Goal: Navigation & Orientation: Find specific page/section

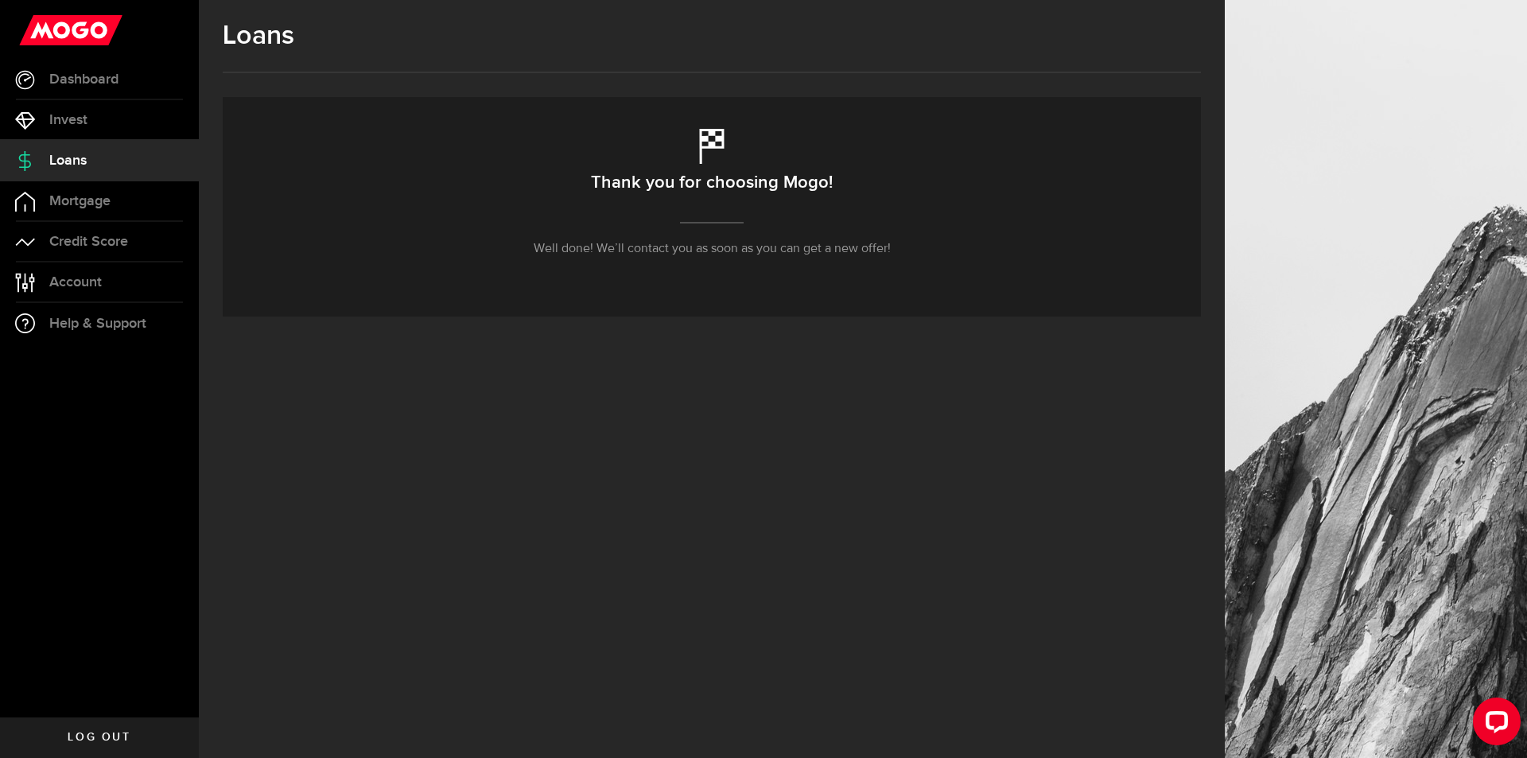
click at [783, 152] on div "Thank you for choosing Mogo! Well done! We’ll contact you as soon as you can ge…" at bounding box center [712, 206] width 978 height 219
click at [761, 188] on h2 "Thank you for choosing Mogo!" at bounding box center [712, 182] width 242 height 33
click at [693, 254] on p "Well done! We’ll contact you as soon as you can get a new offer!" at bounding box center [712, 248] width 357 height 19
click at [84, 225] on link "Credit Score" at bounding box center [99, 242] width 199 height 40
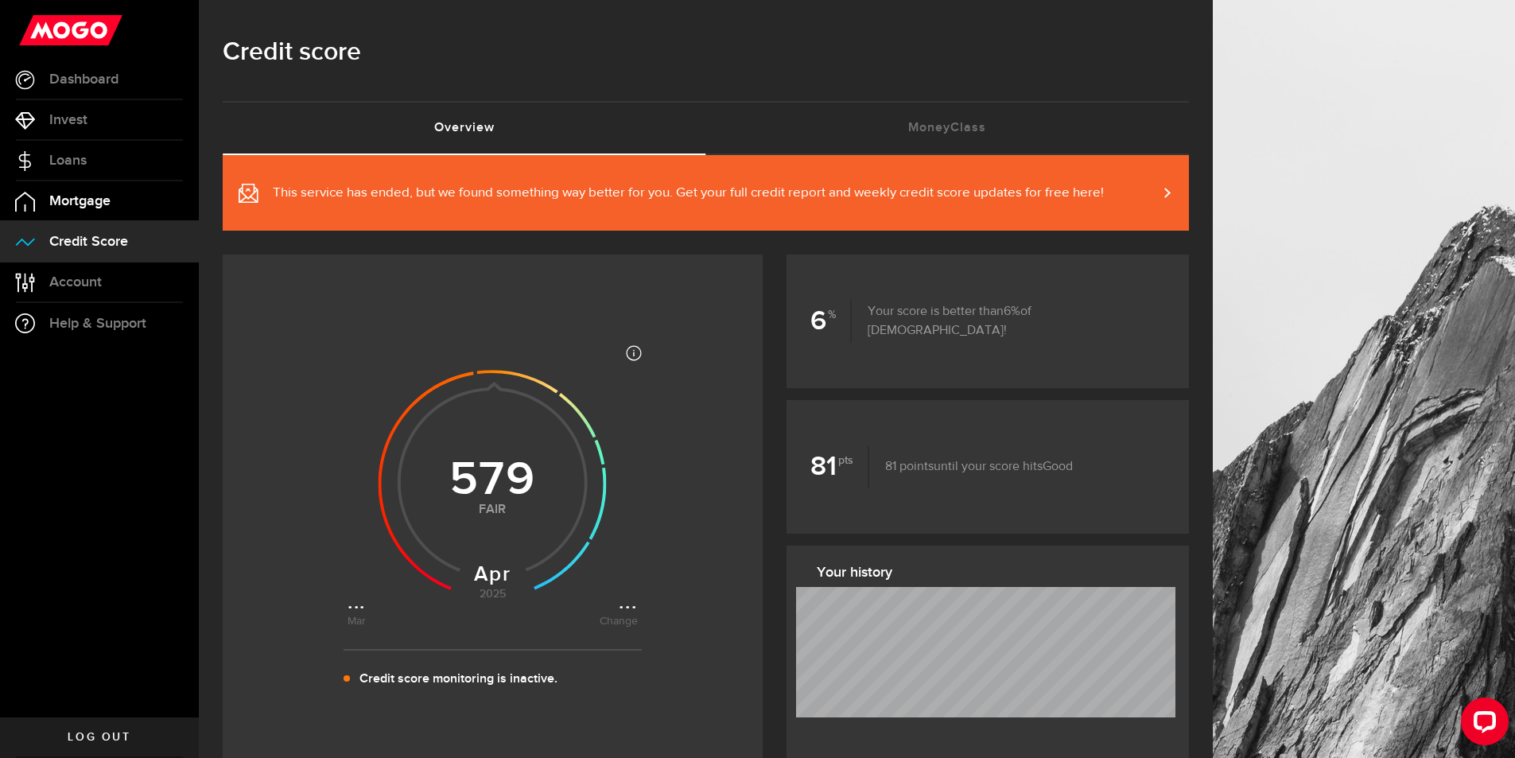
click at [72, 212] on link "Mortgage" at bounding box center [99, 201] width 199 height 40
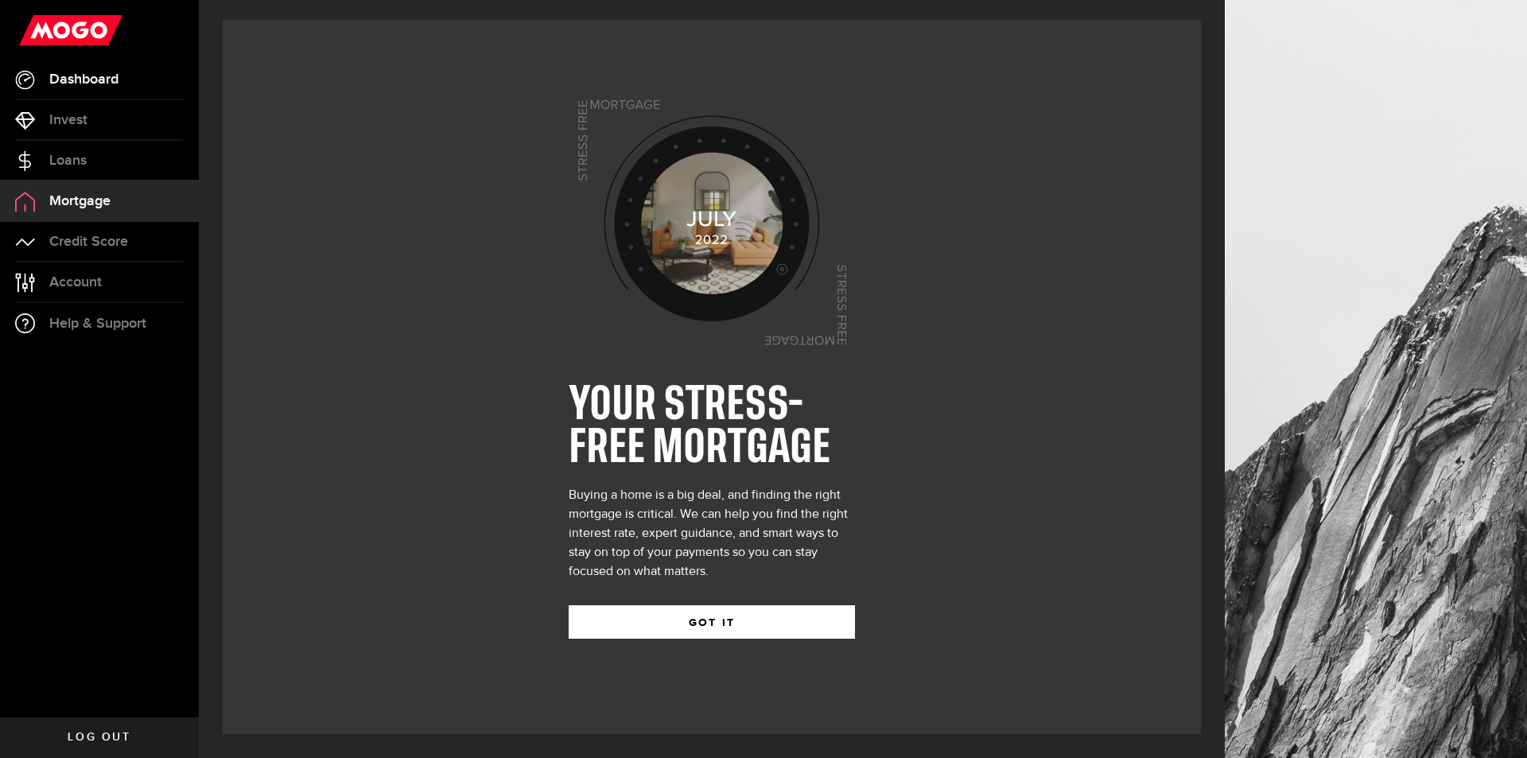
click at [88, 90] on link "Dashboard" at bounding box center [99, 80] width 199 height 40
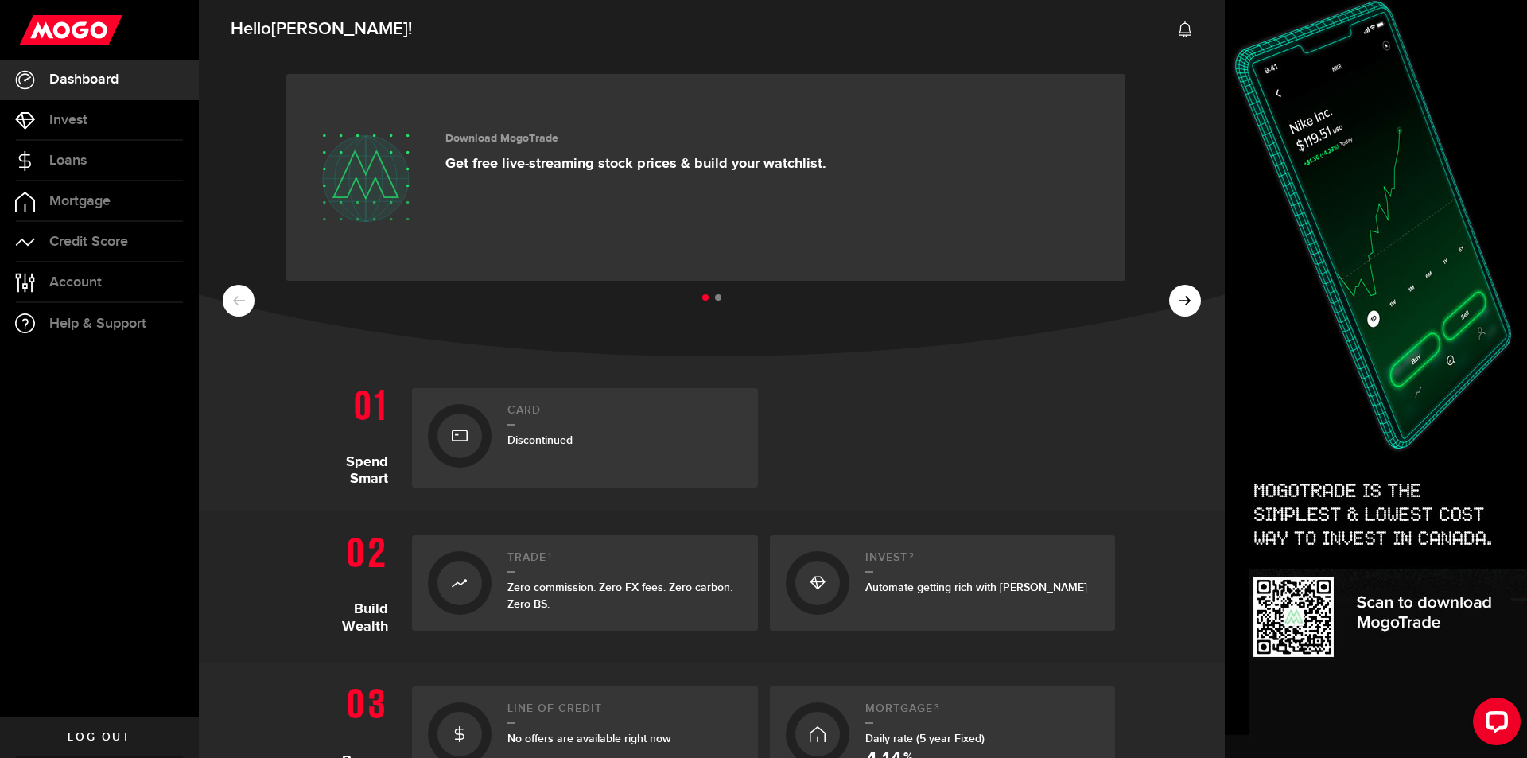
scroll to position [159, 0]
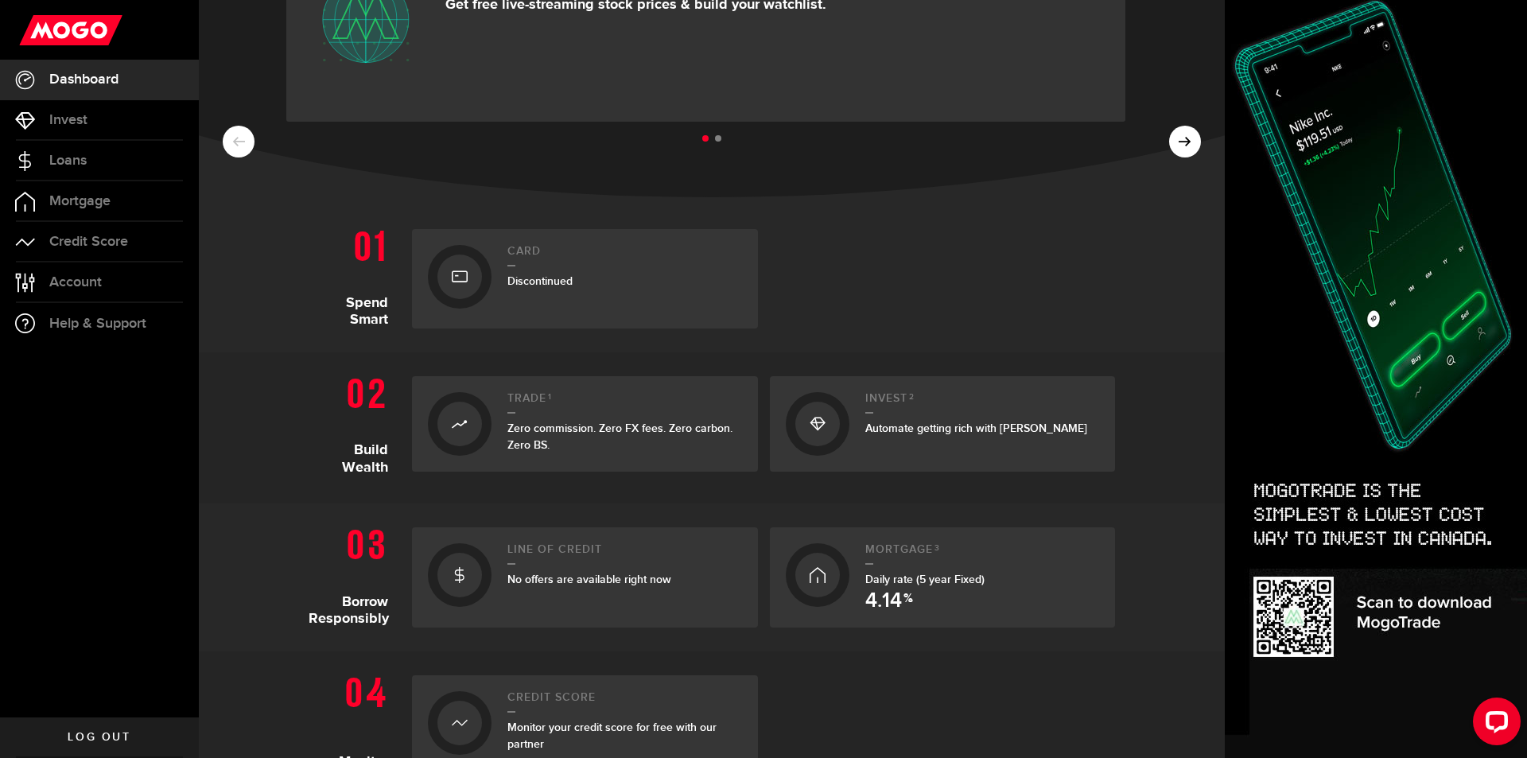
click at [573, 571] on div "No offers are available right now" at bounding box center [624, 579] width 235 height 17
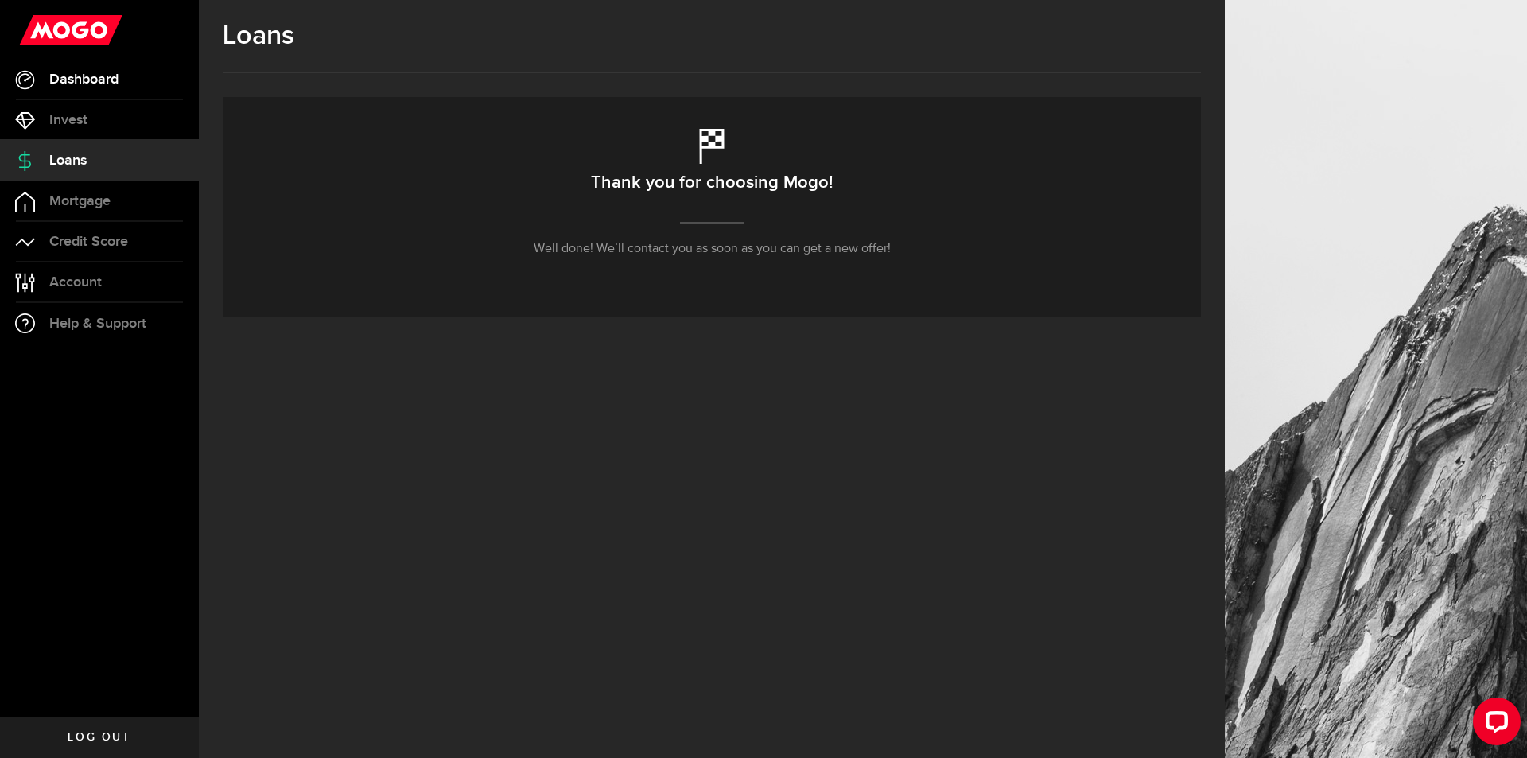
click at [70, 86] on span "Dashboard" at bounding box center [83, 79] width 69 height 14
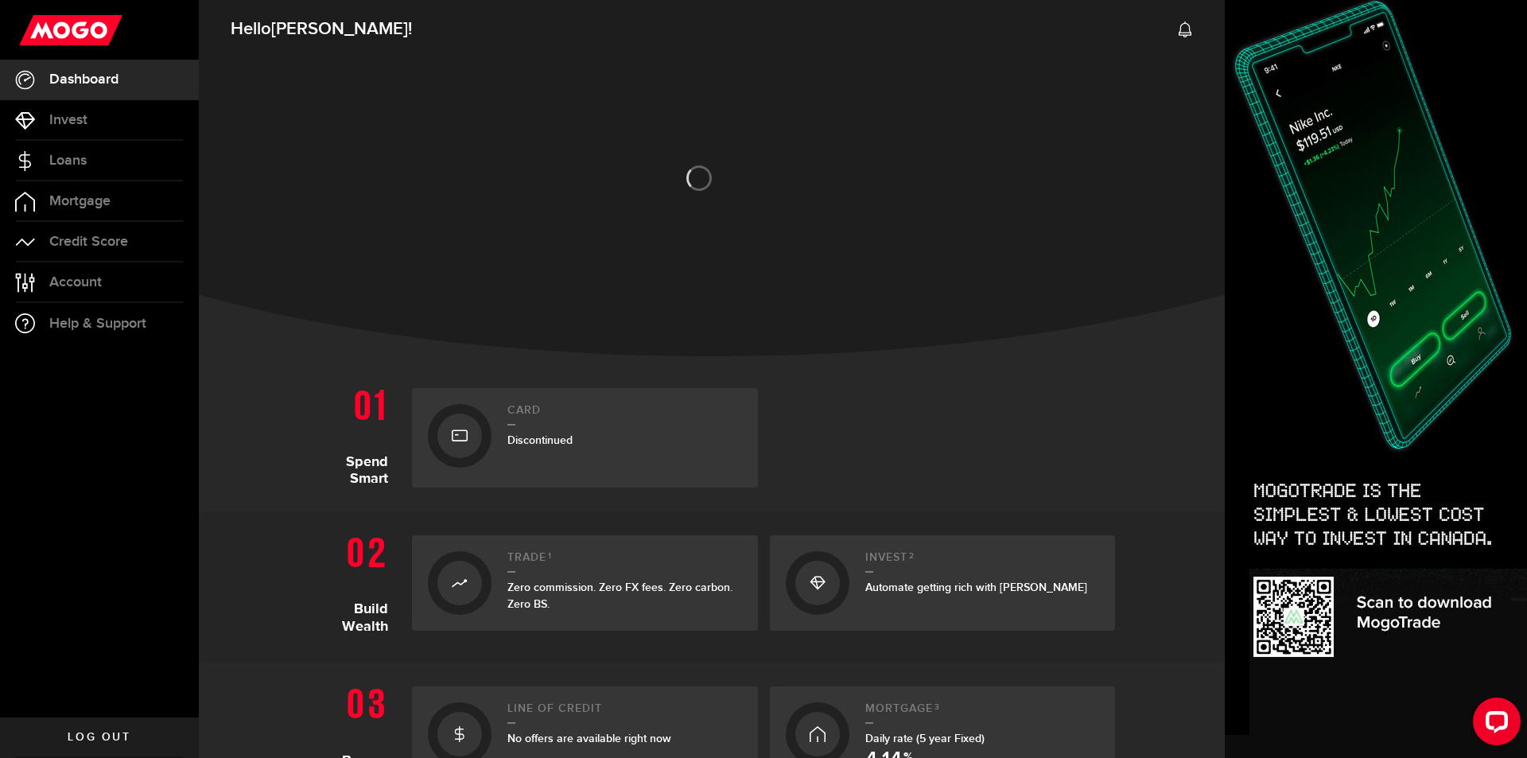
click at [89, 40] on use at bounding box center [70, 30] width 103 height 30
